Goal: Information Seeking & Learning: Learn about a topic

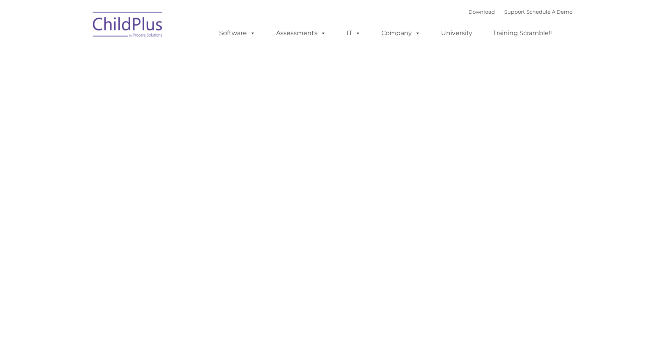
type input ""
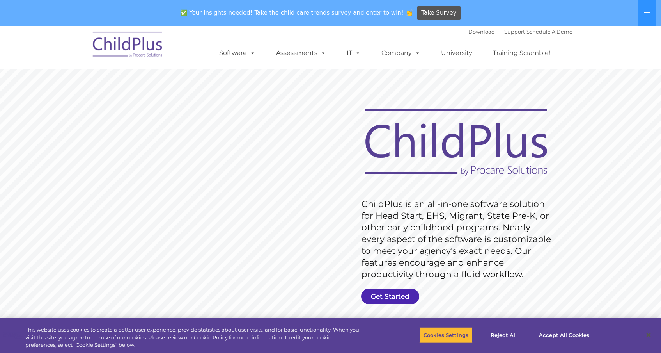
click at [400, 296] on link "Get Started" at bounding box center [390, 296] width 58 height 16
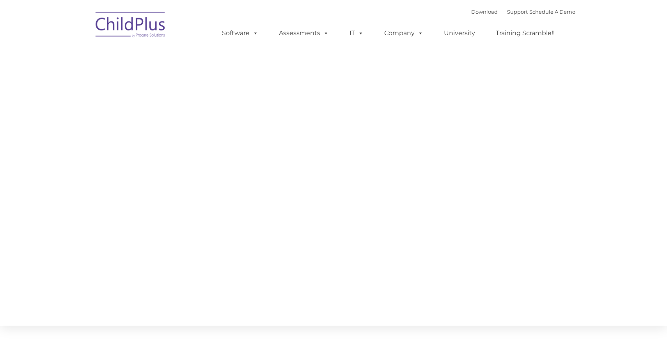
type input ""
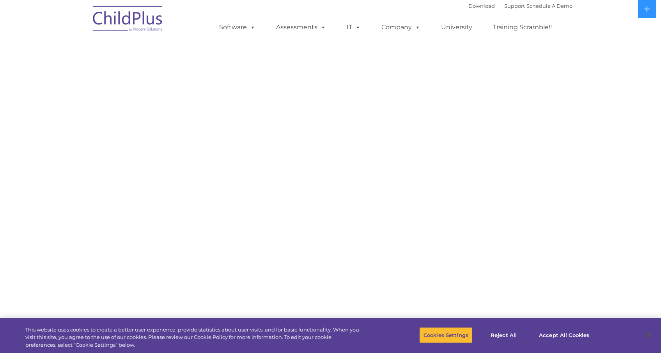
select select "MEDIUM"
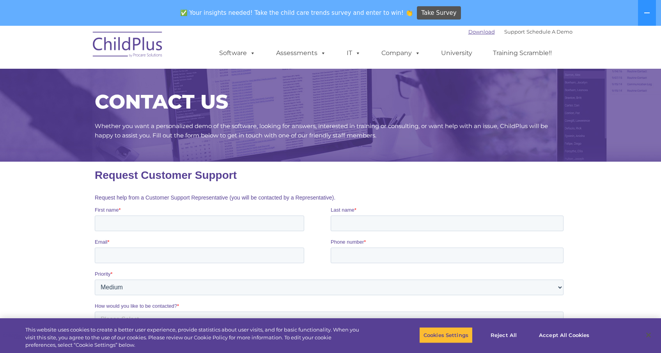
click at [470, 31] on link "Download" at bounding box center [481, 31] width 27 height 6
click at [109, 37] on img at bounding box center [128, 45] width 78 height 39
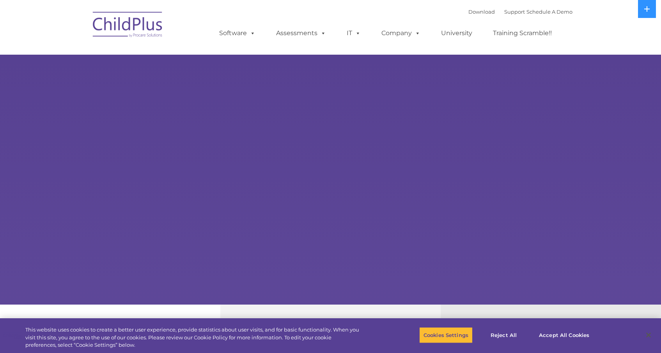
select select "MEDIUM"
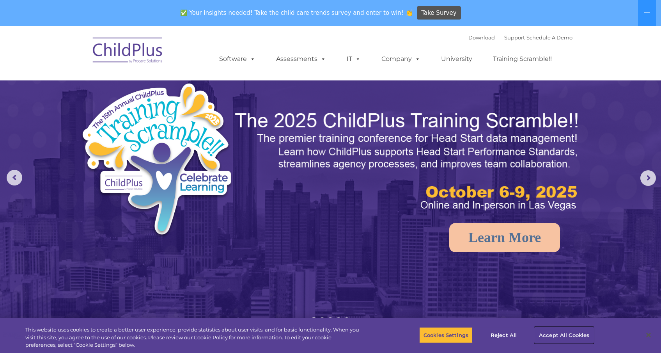
click at [564, 336] on button "Accept All Cookies" at bounding box center [564, 334] width 59 height 16
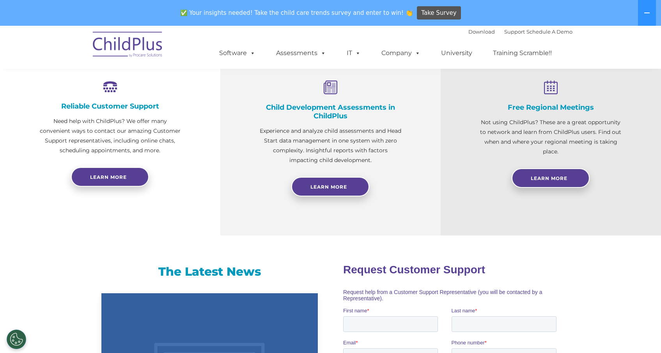
scroll to position [296, 0]
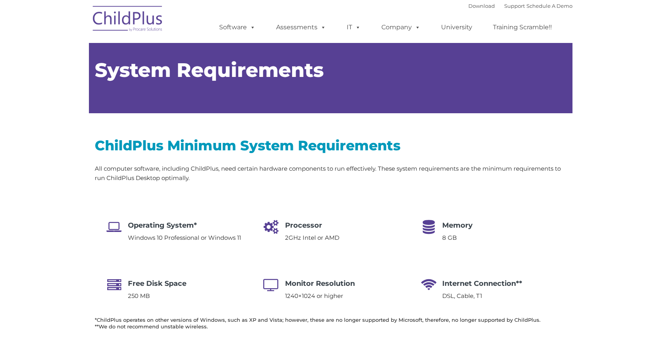
type input ""
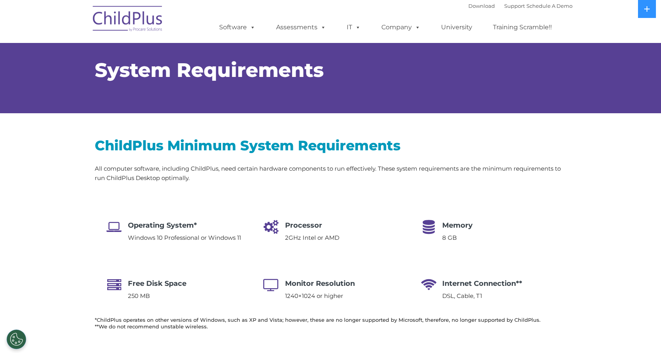
select select "MEDIUM"
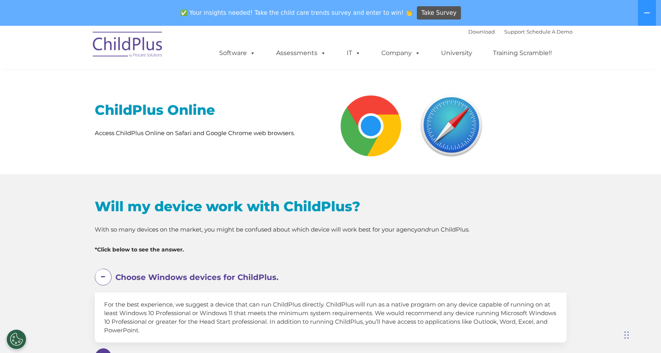
scroll to position [293, 0]
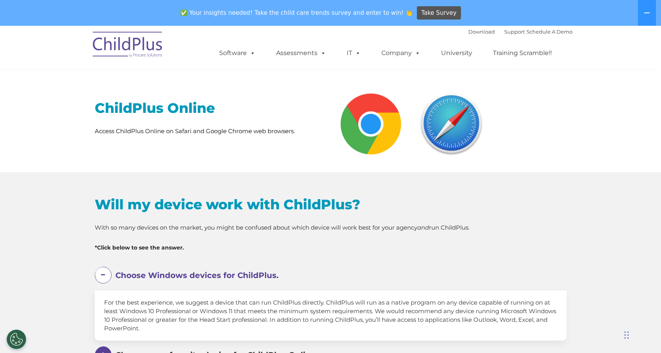
click at [142, 107] on h2 "ChildPlus Online" at bounding box center [210, 108] width 230 height 18
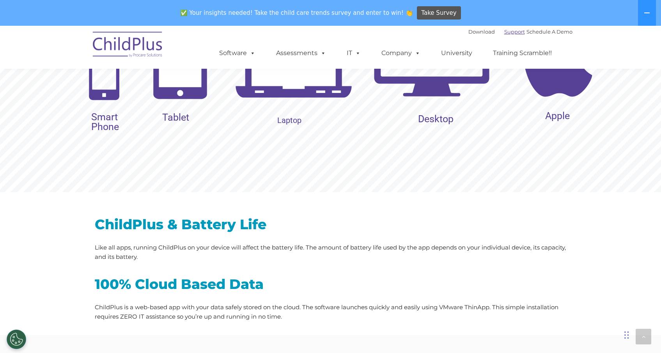
scroll to position [915, 0]
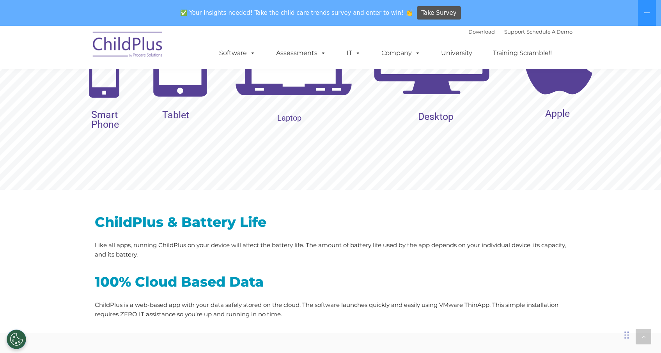
click at [555, 90] on img at bounding box center [558, 54] width 117 height 117
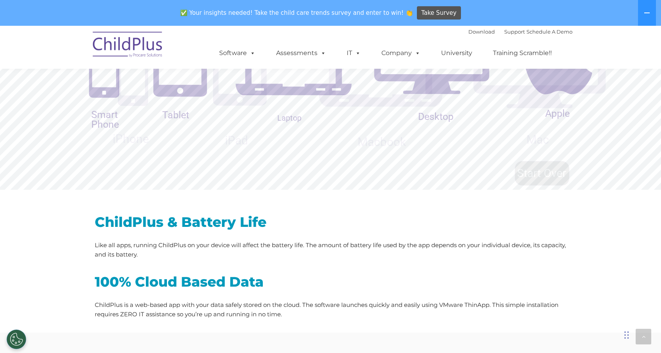
click at [553, 88] on rs-slide "Which operating system does your phone use? iPhone iPad Macbook Mac" at bounding box center [330, 53] width 661 height 273
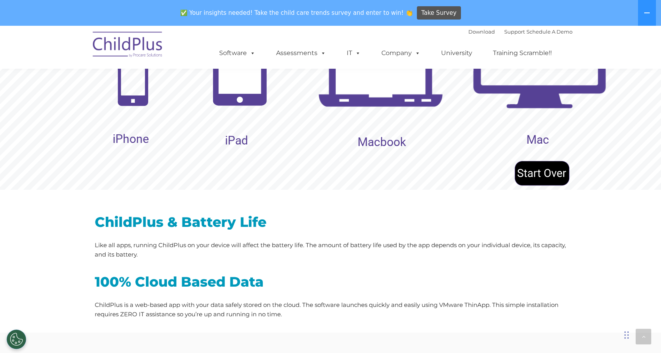
click at [541, 174] on img at bounding box center [541, 173] width 55 height 28
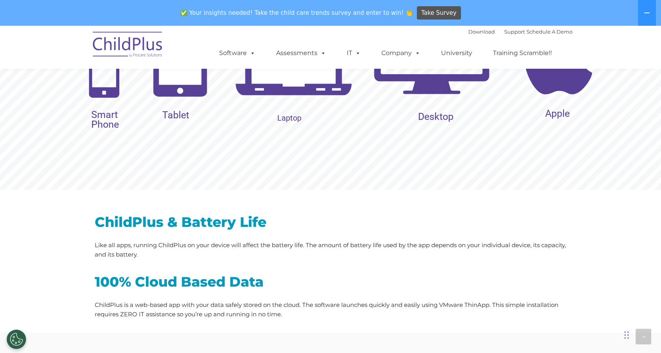
click at [551, 108] on rs-layer "Apple" at bounding box center [557, 113] width 25 height 12
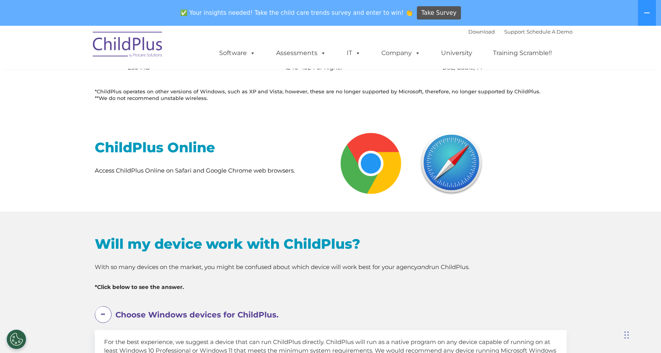
scroll to position [251, 0]
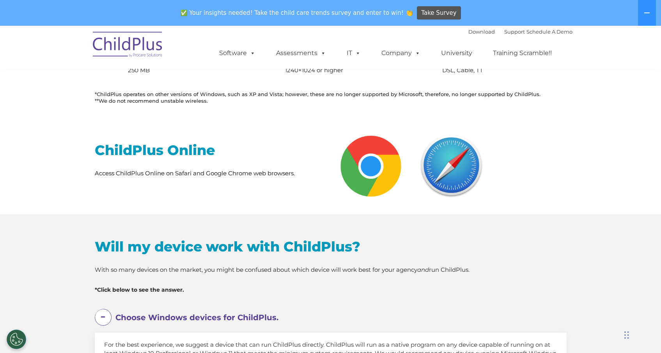
click at [369, 170] on img at bounding box center [371, 165] width 69 height 69
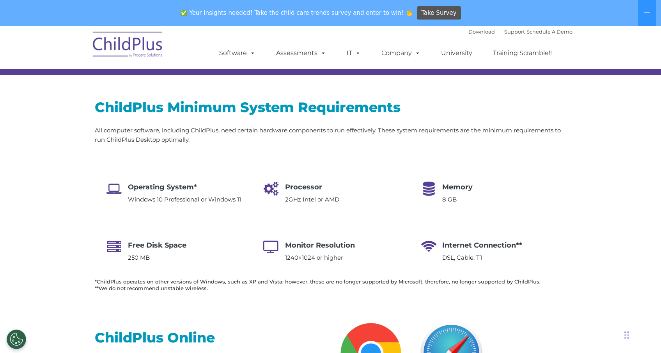
scroll to position [0, 0]
